Goal: Navigation & Orientation: Find specific page/section

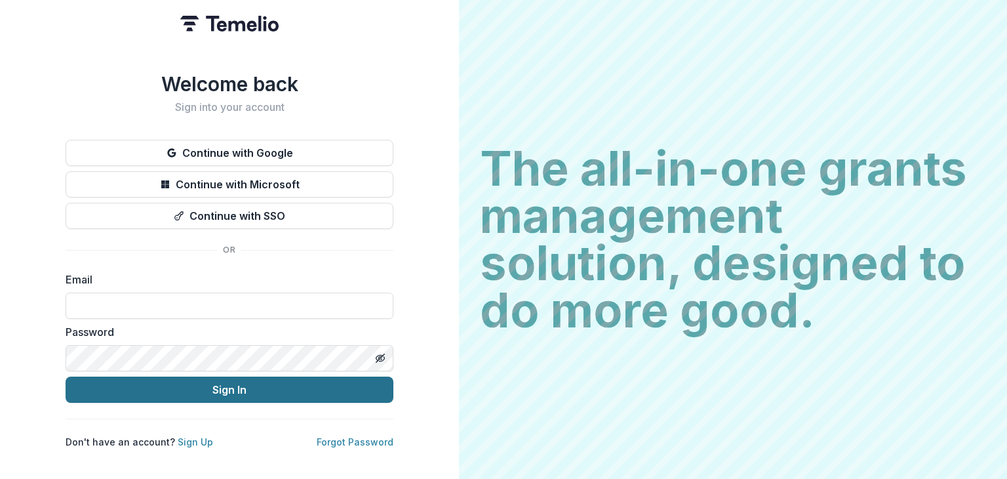
type input "**********"
click at [252, 382] on button "Sign In" at bounding box center [230, 389] width 328 height 26
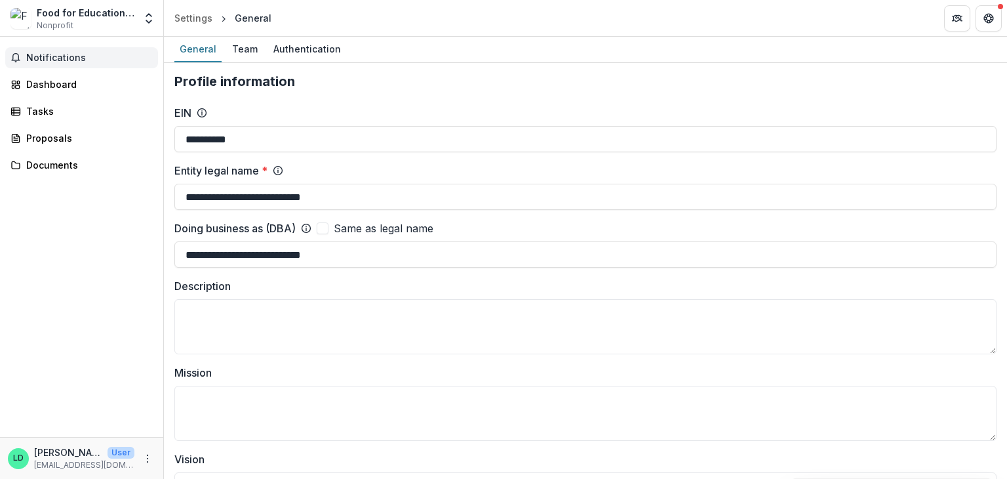
click at [62, 62] on span "Notifications" at bounding box center [89, 57] width 127 height 11
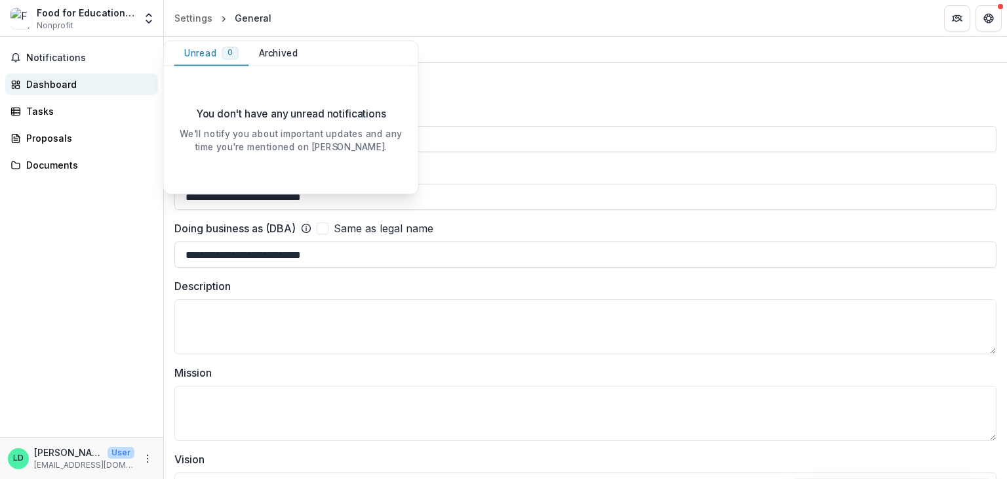
click at [62, 91] on link "Dashboard" at bounding box center [81, 84] width 153 height 22
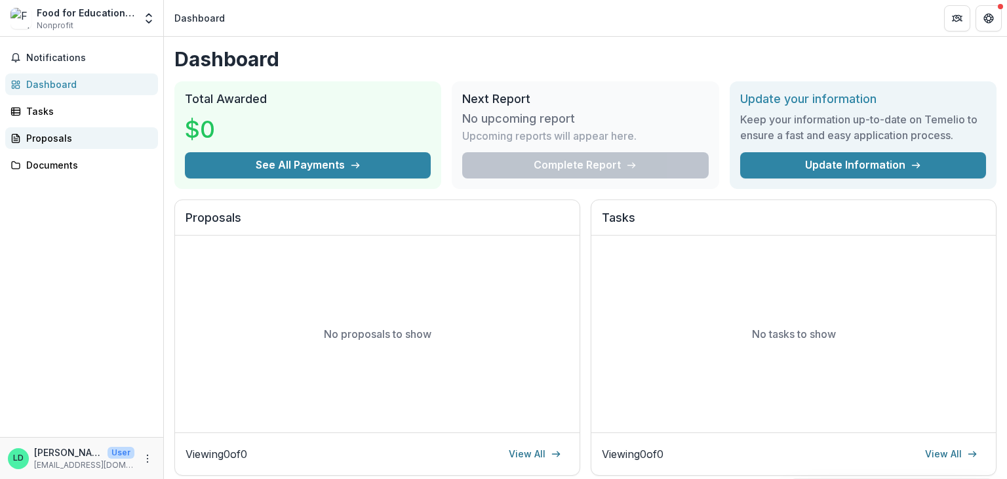
click at [62, 134] on div "Proposals" at bounding box center [86, 138] width 121 height 14
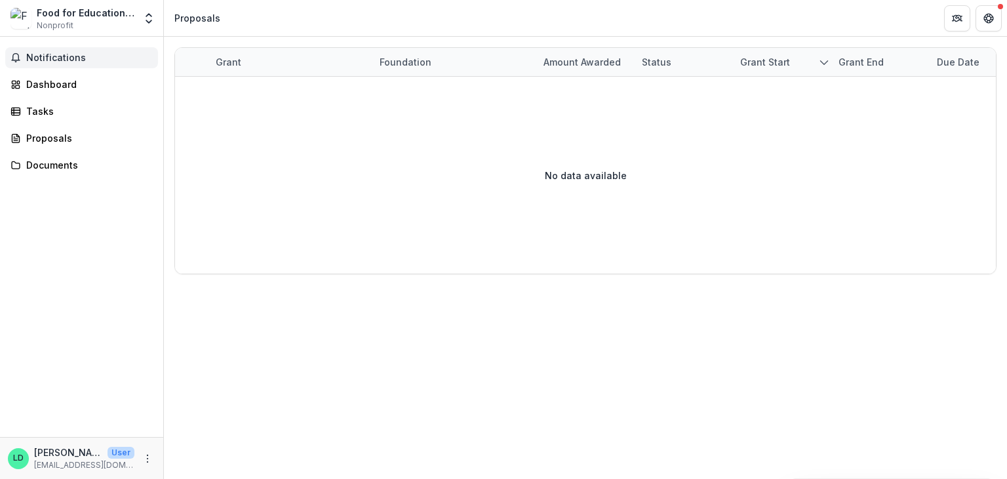
click at [57, 56] on span "Notifications" at bounding box center [89, 57] width 127 height 11
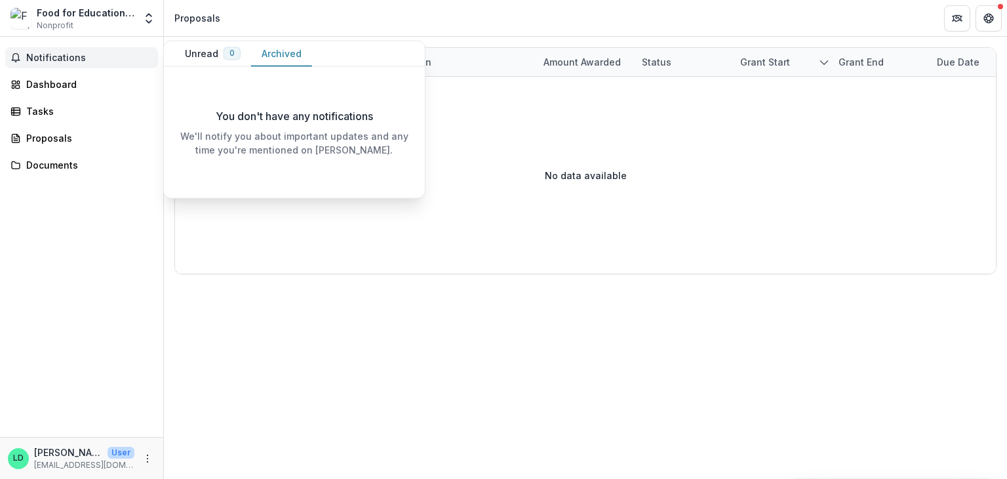
click at [285, 58] on button "Archived" at bounding box center [281, 54] width 61 height 26
click at [212, 58] on button "Unread 0" at bounding box center [212, 54] width 77 height 26
